Goal: Task Accomplishment & Management: Complete application form

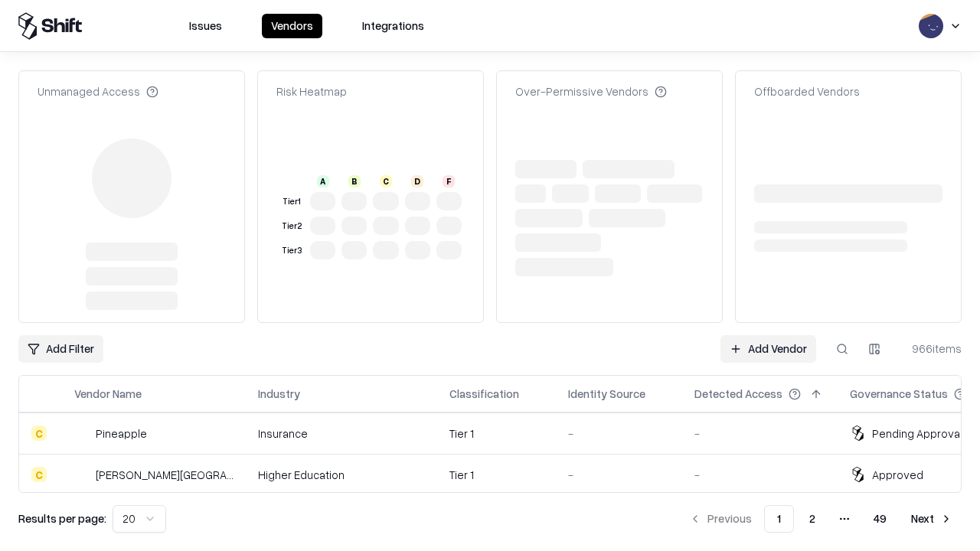
click at [768, 335] on link "Add Vendor" at bounding box center [768, 349] width 96 height 28
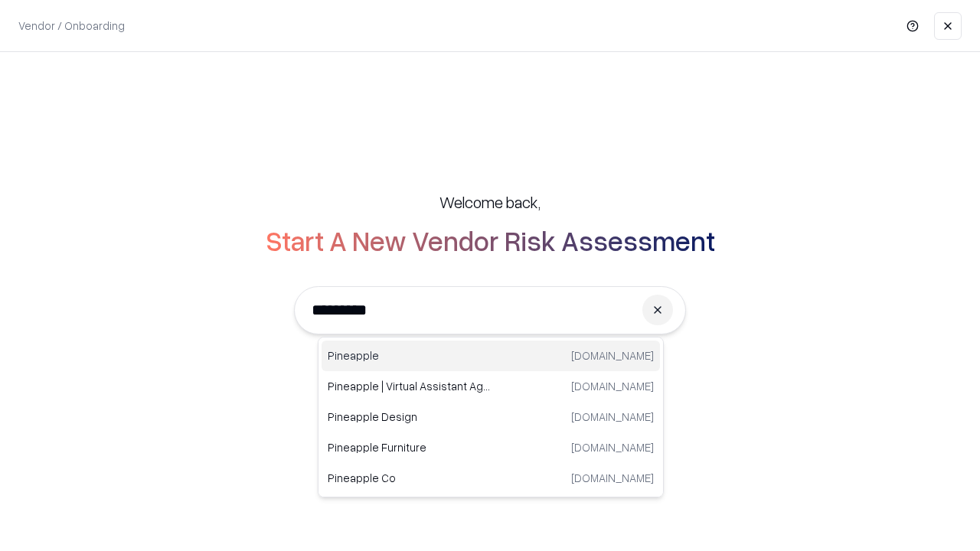
click at [491, 356] on div "Pineapple pineappleenergy.com" at bounding box center [490, 356] width 338 height 31
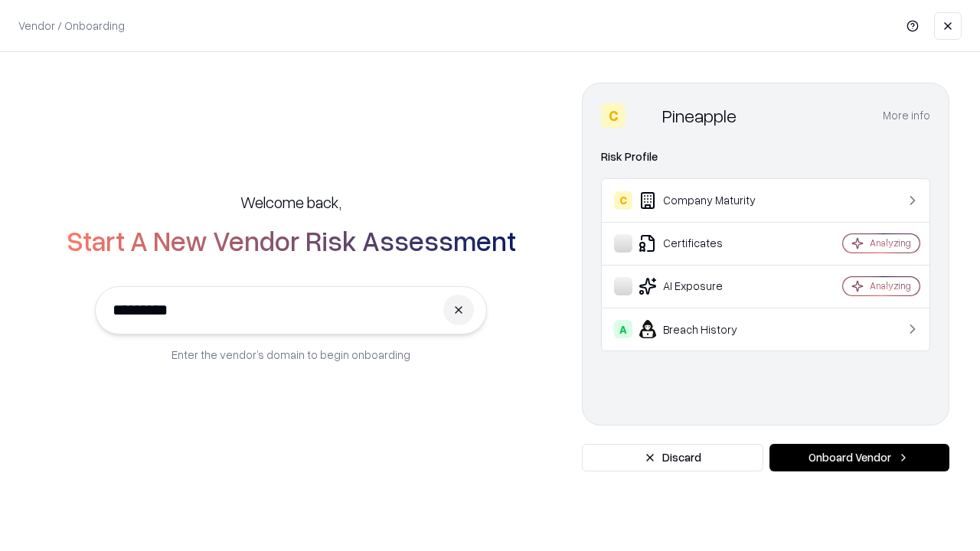
type input "*********"
click at [859, 458] on button "Onboard Vendor" at bounding box center [859, 458] width 180 height 28
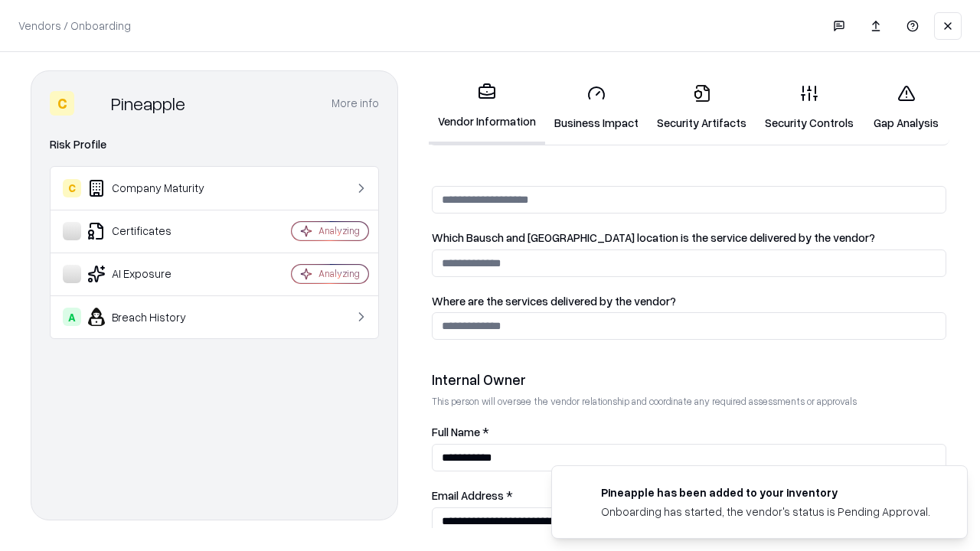
scroll to position [793, 0]
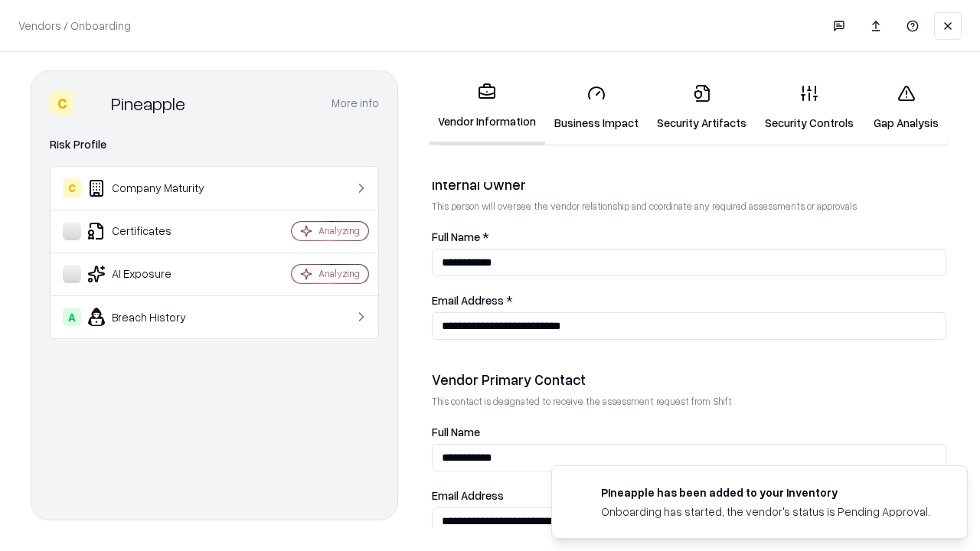
click at [596, 107] on link "Business Impact" at bounding box center [596, 107] width 103 height 71
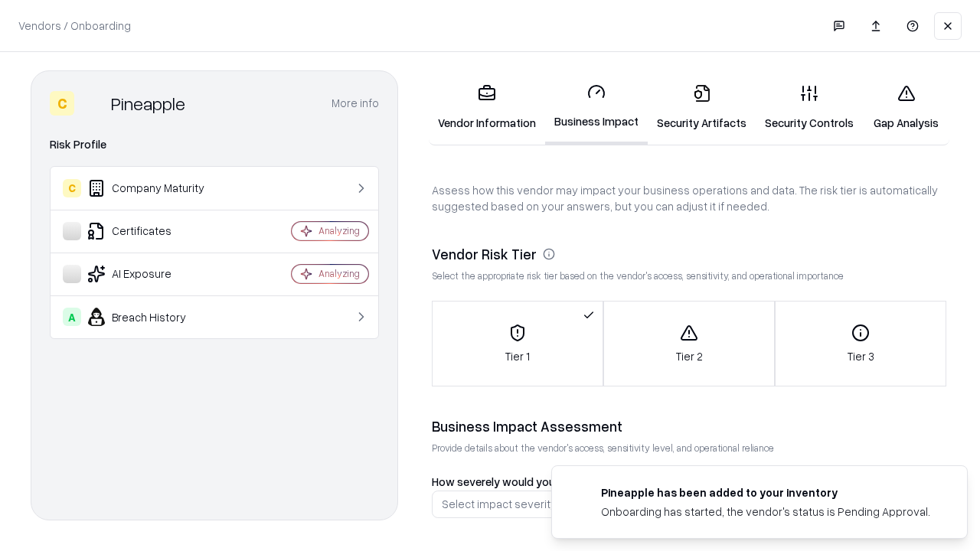
click at [701, 107] on link "Security Artifacts" at bounding box center [701, 107] width 108 height 71
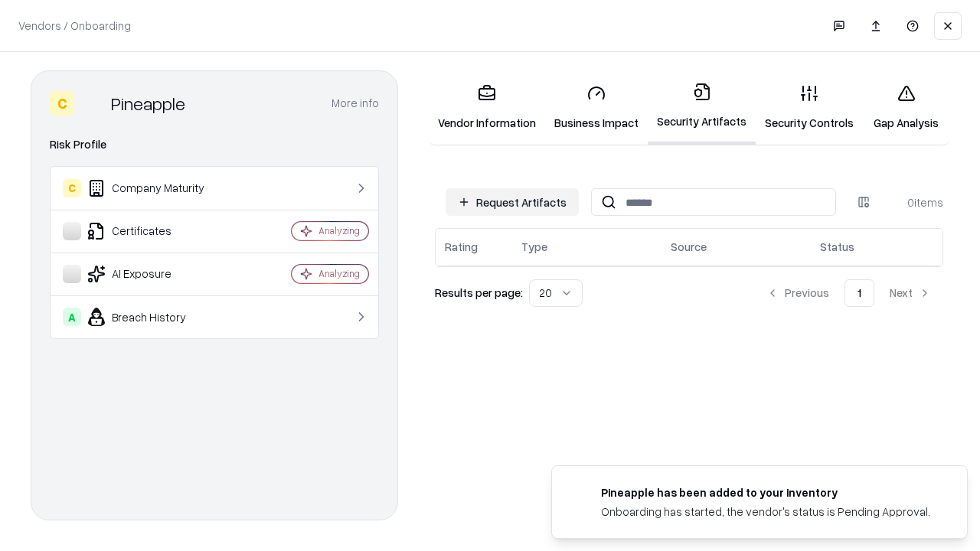
click at [512, 202] on button "Request Artifacts" at bounding box center [511, 202] width 133 height 28
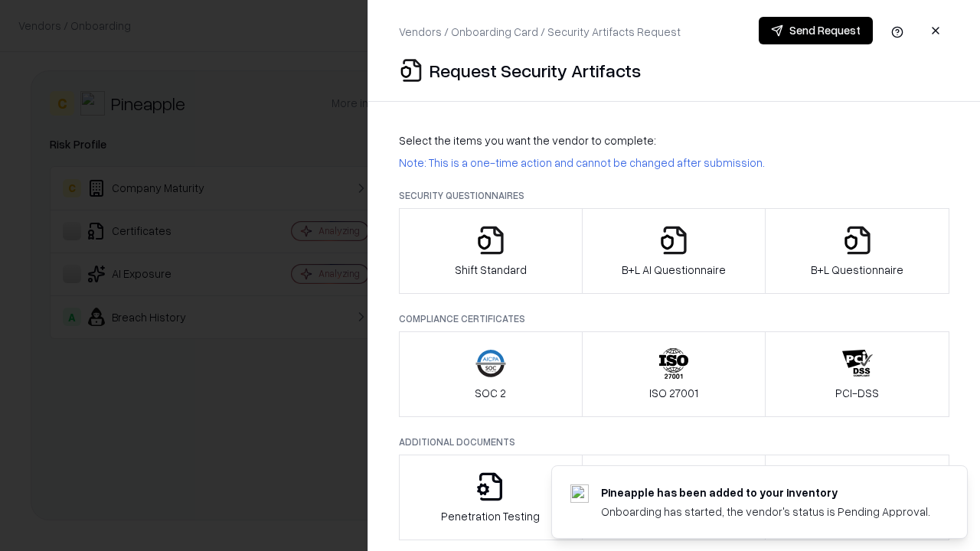
click at [490, 251] on icon "button" at bounding box center [490, 240] width 31 height 31
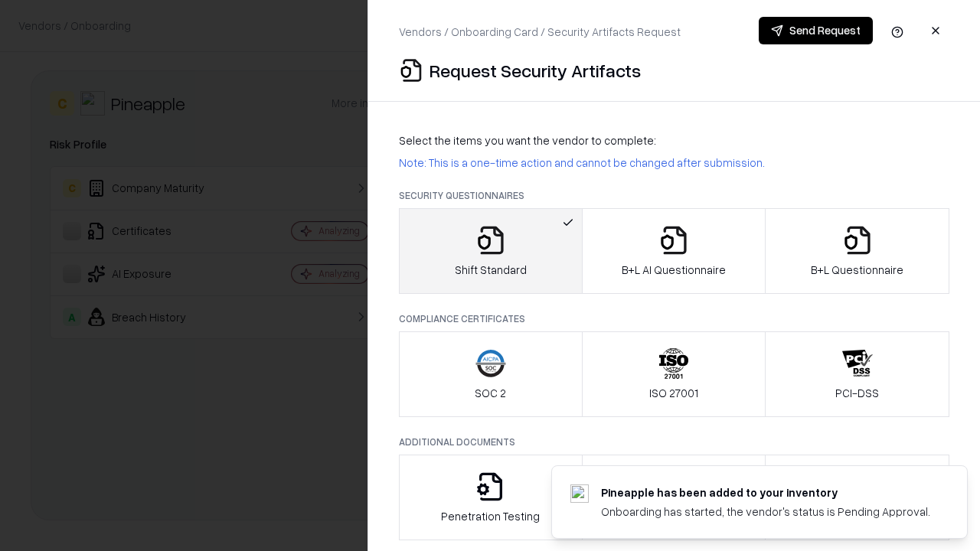
click at [815, 31] on button "Send Request" at bounding box center [815, 31] width 114 height 28
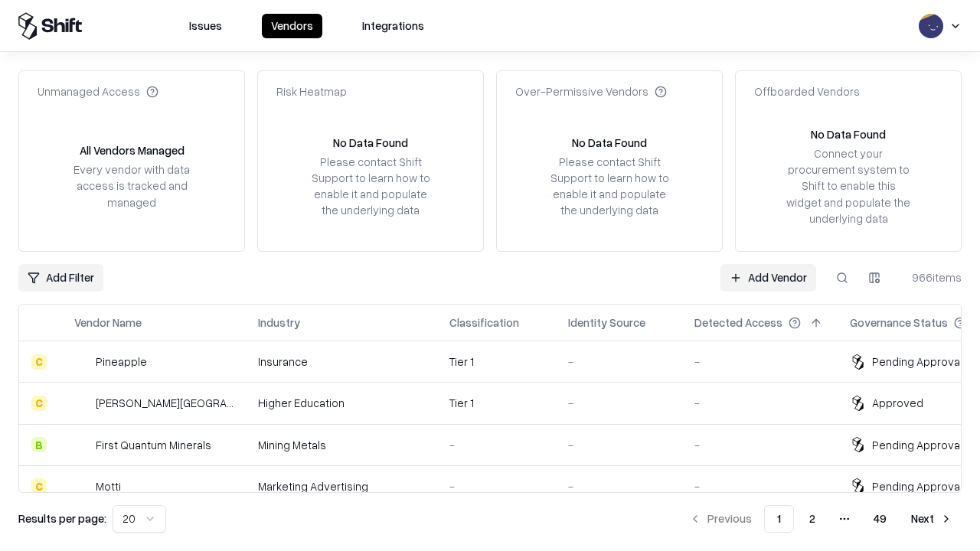
click at [842, 277] on button at bounding box center [842, 278] width 28 height 28
type input "*********"
click at [499, 361] on div "Tier 1" at bounding box center [496, 362] width 94 height 16
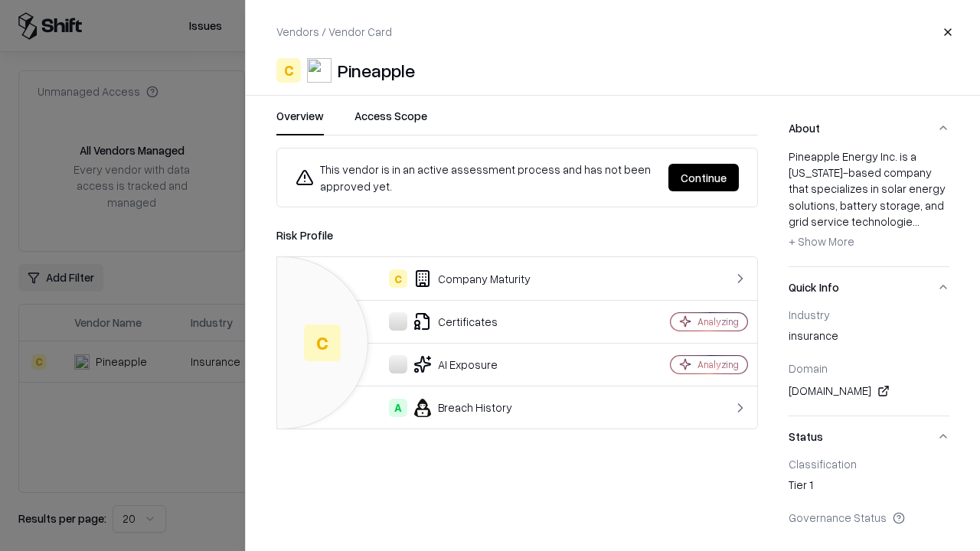
click at [703, 178] on button "Continue" at bounding box center [703, 178] width 70 height 28
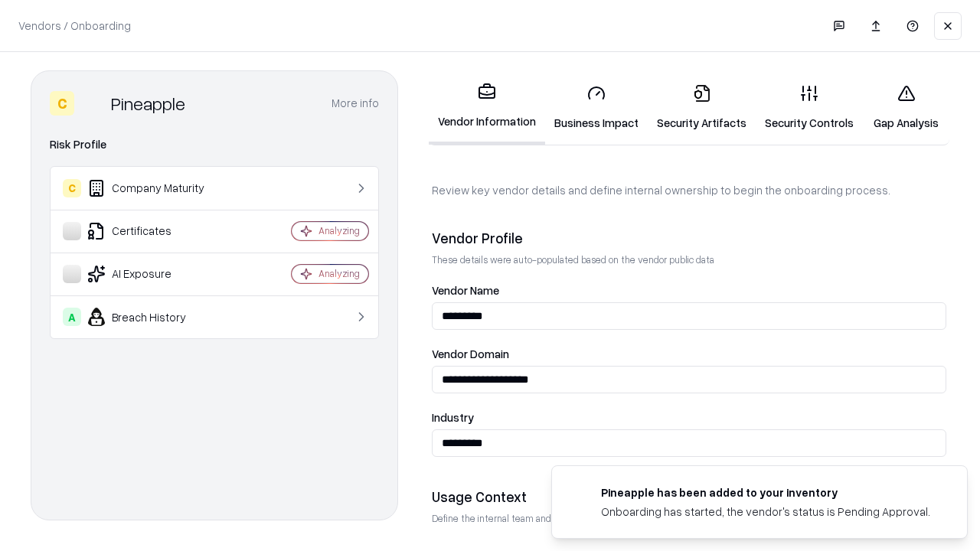
click at [701, 107] on link "Security Artifacts" at bounding box center [701, 107] width 108 height 71
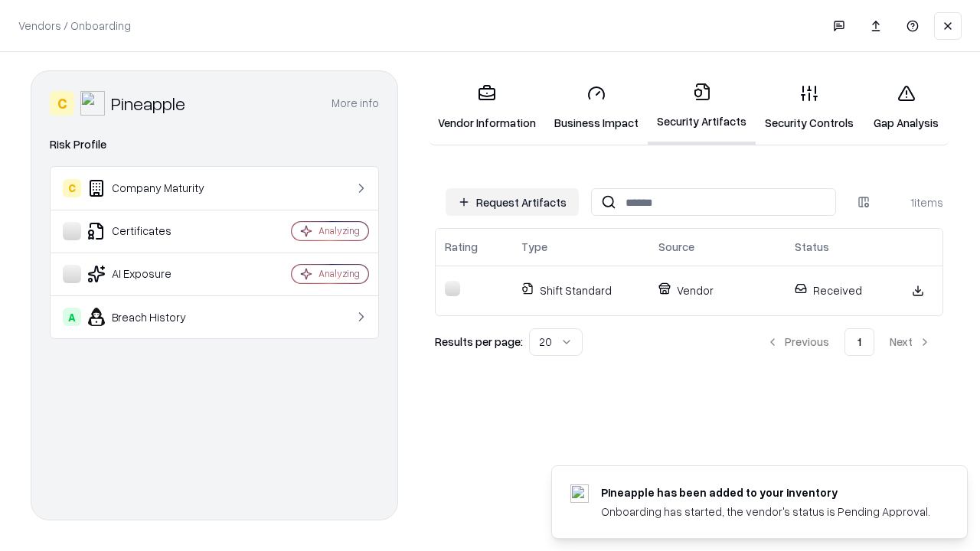
click at [905, 107] on link "Gap Analysis" at bounding box center [906, 107] width 86 height 71
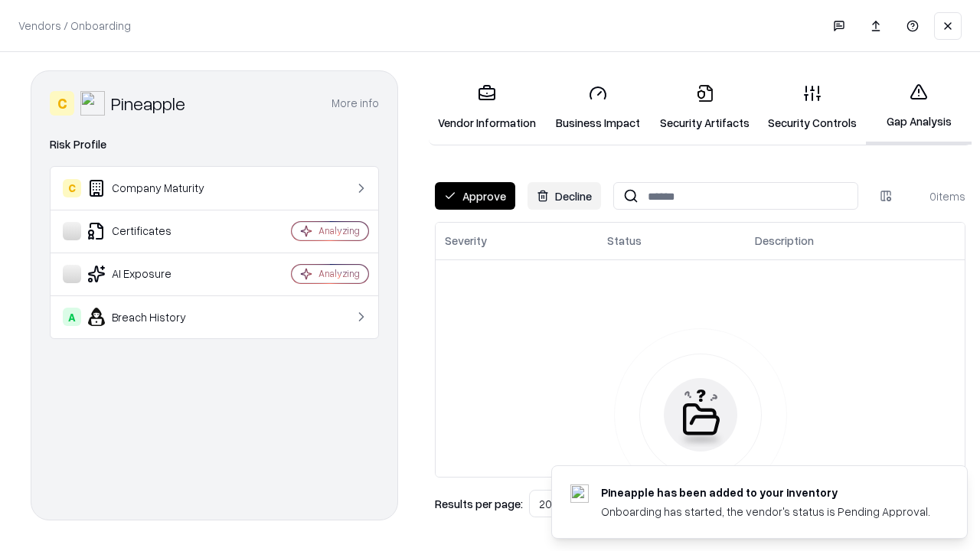
click at [475, 196] on button "Approve" at bounding box center [475, 196] width 80 height 28
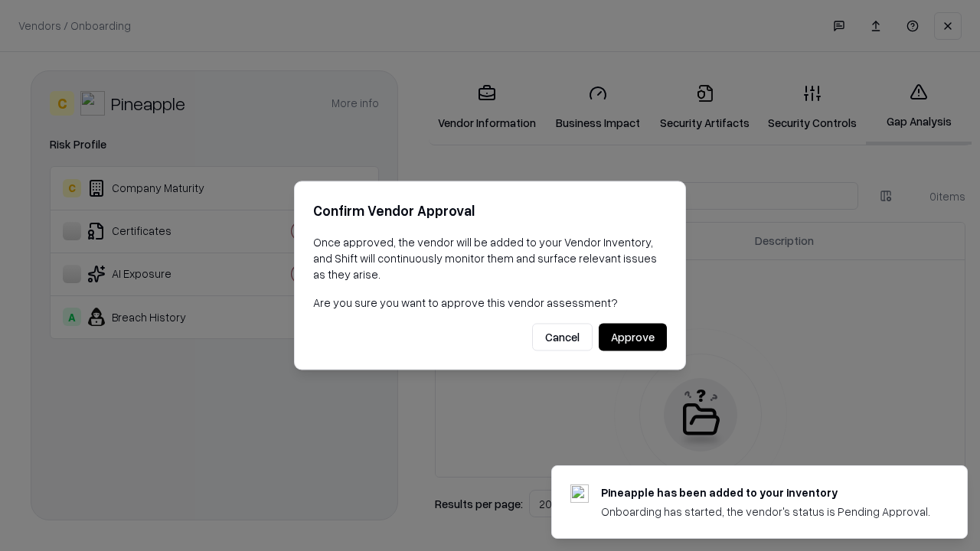
click at [632, 337] on button "Approve" at bounding box center [632, 338] width 68 height 28
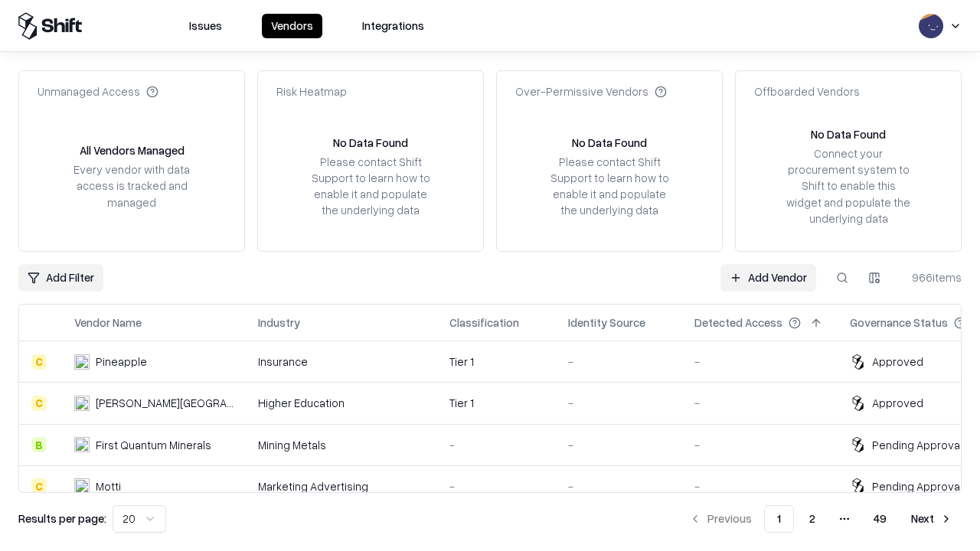
type input "*********"
click at [768, 277] on link "Add Vendor" at bounding box center [768, 278] width 96 height 28
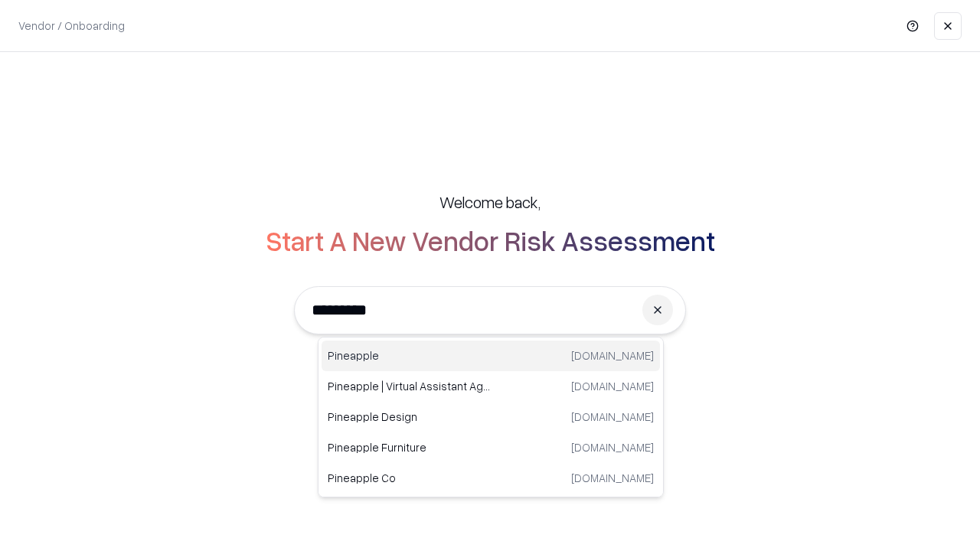
click at [491, 356] on div "Pineapple pineappleenergy.com" at bounding box center [490, 356] width 338 height 31
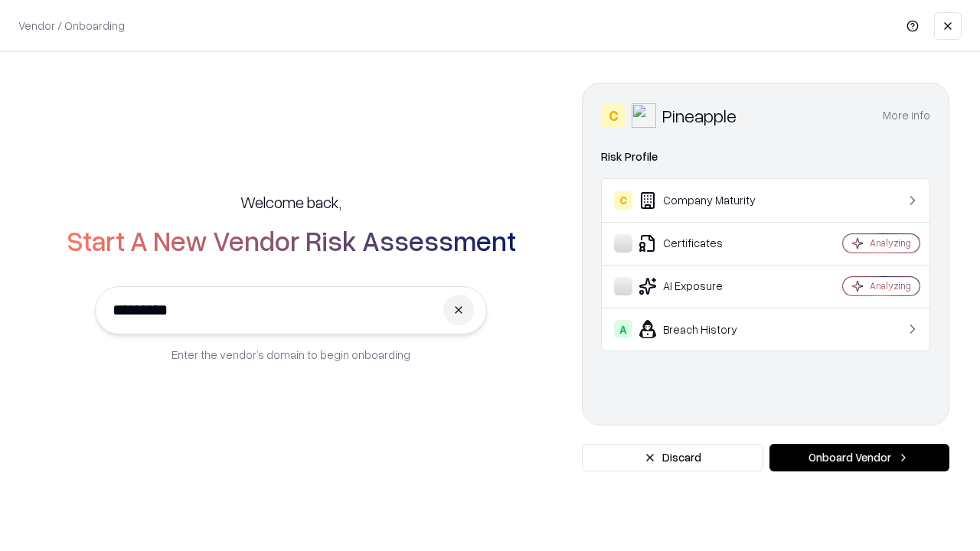
type input "*********"
click at [859, 458] on button "Onboard Vendor" at bounding box center [859, 458] width 180 height 28
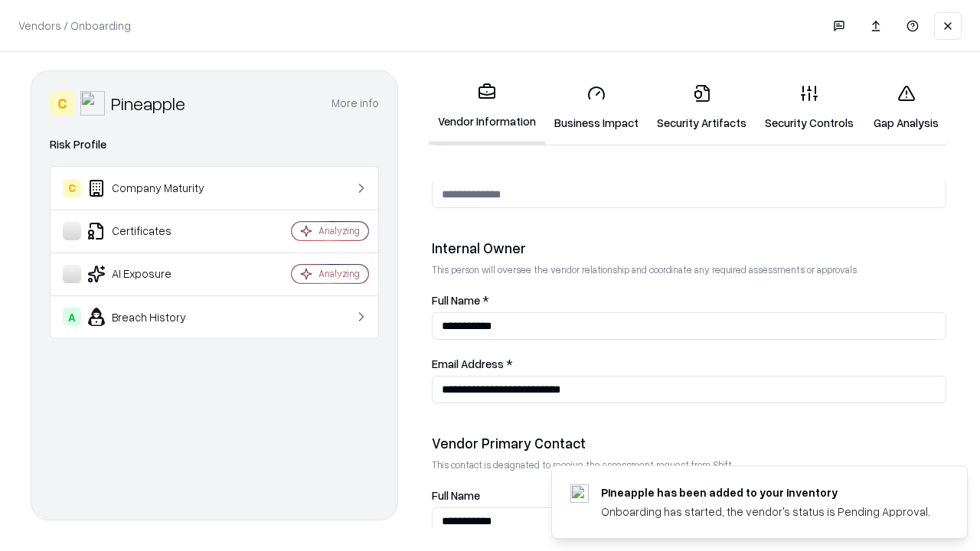
scroll to position [793, 0]
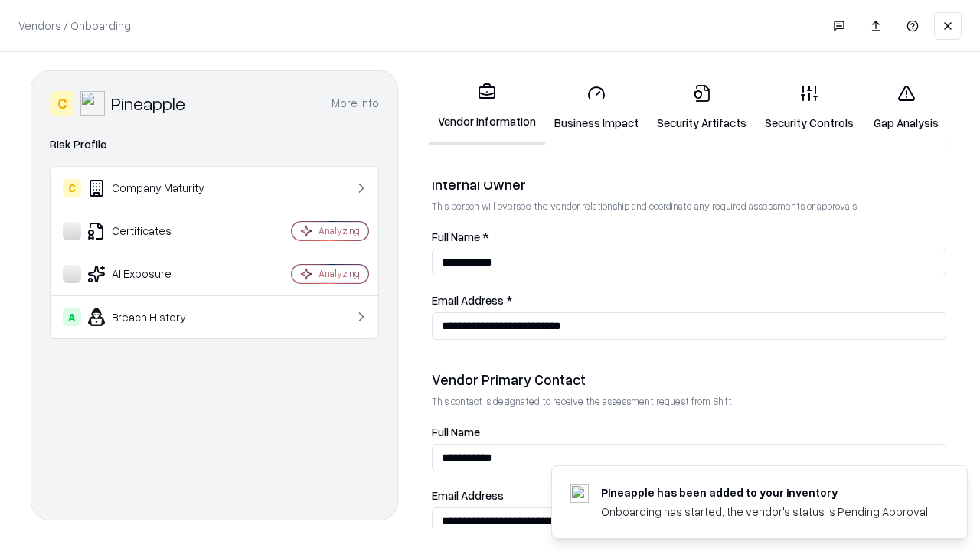
click at [905, 107] on link "Gap Analysis" at bounding box center [906, 107] width 86 height 71
